Goal: Navigation & Orientation: Find specific page/section

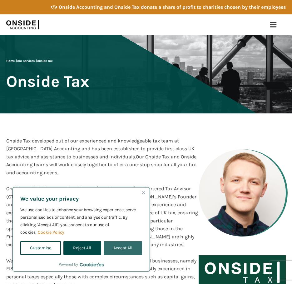
click at [120, 250] on button "Accept All" at bounding box center [123, 248] width 38 height 14
checkbox input "true"
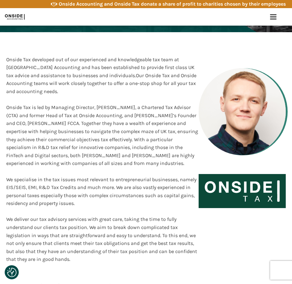
scroll to position [125, 0]
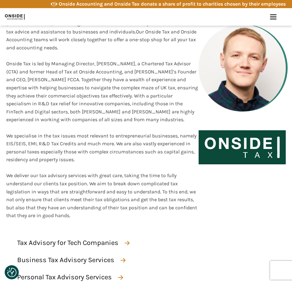
click at [172, 233] on div "Onside Tax developed out of our experienced and knowledgeable tax team at [GEOG…" at bounding box center [146, 111] width 292 height 247
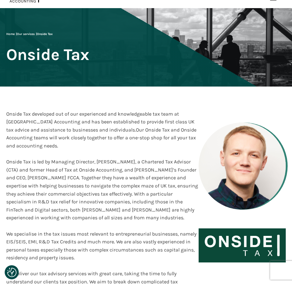
scroll to position [0, 0]
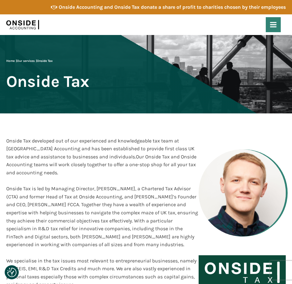
click at [273, 27] on use at bounding box center [273, 24] width 7 height 5
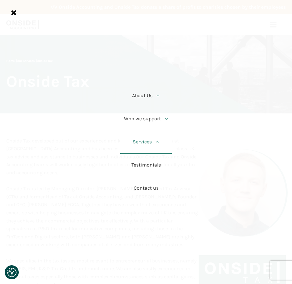
click at [163, 143] on link "Services" at bounding box center [146, 142] width 52 height 23
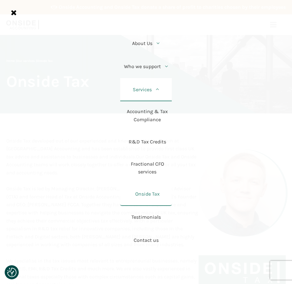
click at [159, 87] on icon at bounding box center [157, 89] width 5 height 5
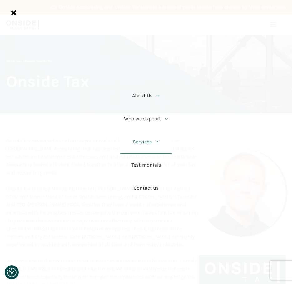
click at [157, 139] on icon at bounding box center [157, 141] width 5 height 5
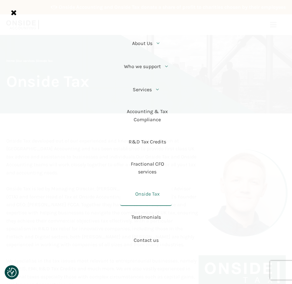
click at [172, 272] on div "About Us Who we are Our Team Careers Who we support Startups Service Businesses…" at bounding box center [146, 142] width 292 height 284
click at [12, 14] on use at bounding box center [13, 12] width 5 height 5
